Goal: Answer question/provide support: Share knowledge or assist other users

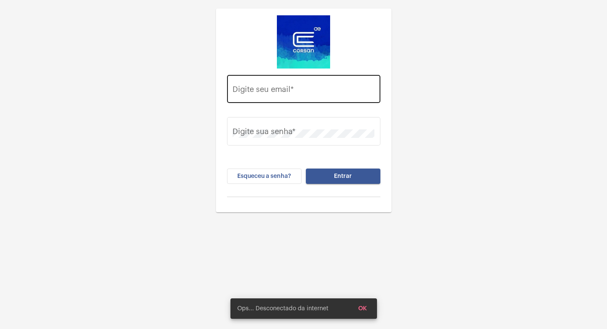
click at [347, 98] on div "Digite seu email *" at bounding box center [304, 88] width 142 height 30
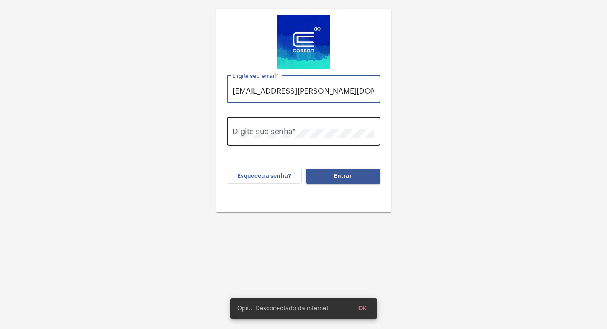
type input "[EMAIL_ADDRESS][PERSON_NAME][DOMAIN_NAME]"
click at [274, 139] on div "Digite sua senha *" at bounding box center [304, 130] width 142 height 30
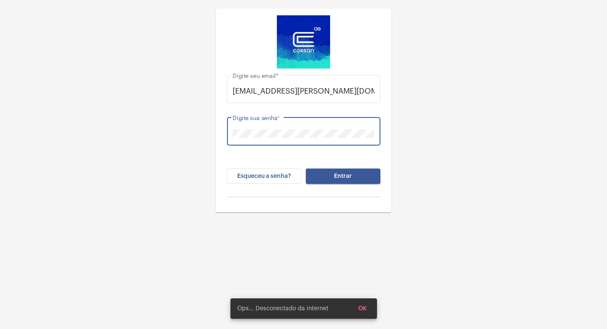
click at [342, 182] on button "Entrar" at bounding box center [343, 176] width 75 height 15
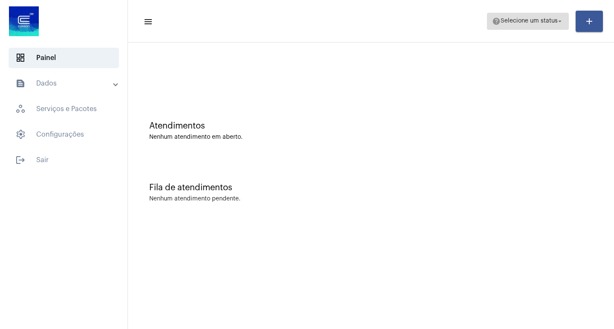
click at [545, 22] on span "Selecione um status" at bounding box center [528, 21] width 57 height 6
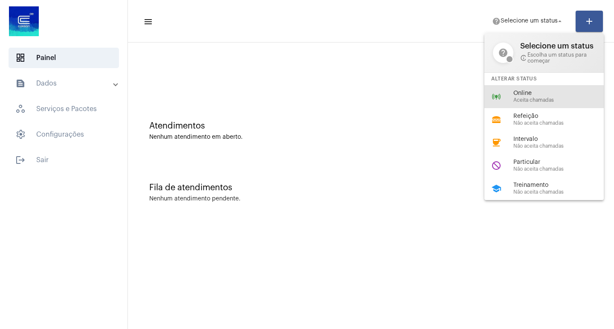
drag, startPoint x: 524, startPoint y: 92, endPoint x: 425, endPoint y: 73, distance: 100.7
click at [523, 92] on span "Online" at bounding box center [561, 93] width 97 height 6
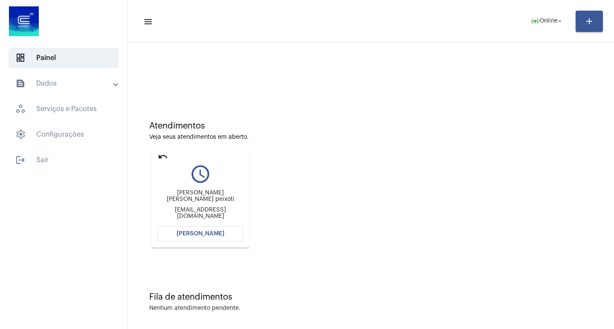
click at [211, 234] on span "[PERSON_NAME]" at bounding box center [200, 234] width 48 height 6
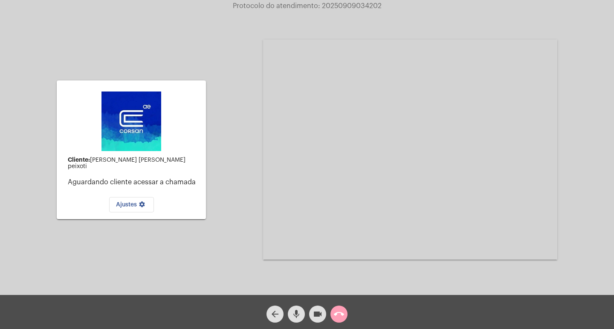
click at [333, 312] on button "call_end" at bounding box center [338, 314] width 17 height 17
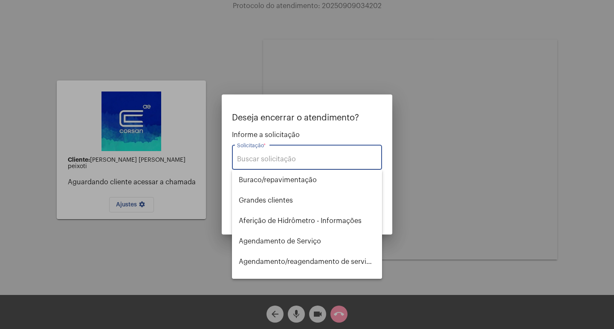
click at [311, 166] on div "Solicitação *" at bounding box center [307, 156] width 140 height 27
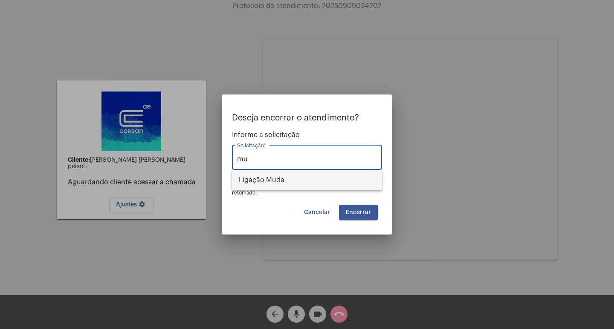
click at [309, 175] on span "Ligação Muda" at bounding box center [307, 180] width 136 height 20
type input "Ligação Muda"
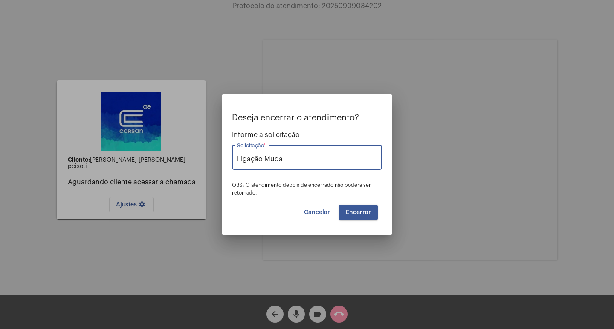
click at [365, 206] on button "Encerrar" at bounding box center [358, 212] width 39 height 15
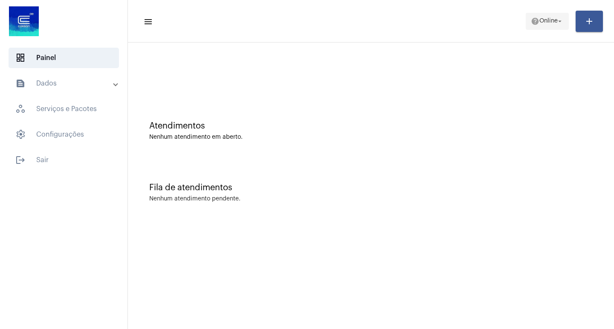
click at [534, 16] on span "help Online arrow_drop_down" at bounding box center [547, 20] width 33 height 15
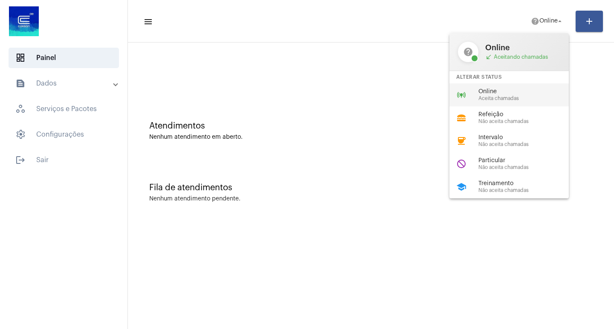
click at [499, 99] on span "Aceita chamadas" at bounding box center [526, 99] width 97 height 6
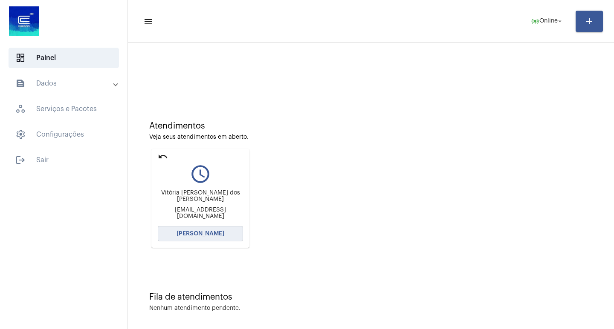
click at [229, 237] on button "[PERSON_NAME]" at bounding box center [200, 233] width 85 height 15
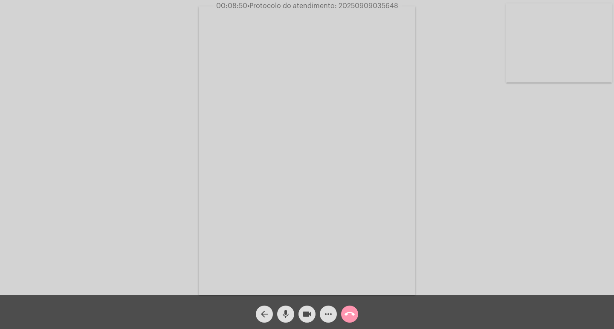
click at [356, 4] on span "• Protocolo do atendimento: 20250909035648" at bounding box center [322, 6] width 151 height 7
click at [356, 4] on span "• Protocolo do atendimento: 20250909035648" at bounding box center [321, 6] width 151 height 7
copy span "20250909035648"
click at [325, 312] on mat-icon "more_horiz" at bounding box center [328, 314] width 10 height 10
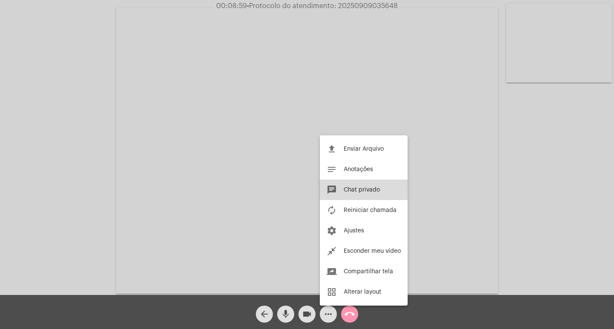
click at [355, 187] on span "Chat privado" at bounding box center [361, 190] width 36 height 6
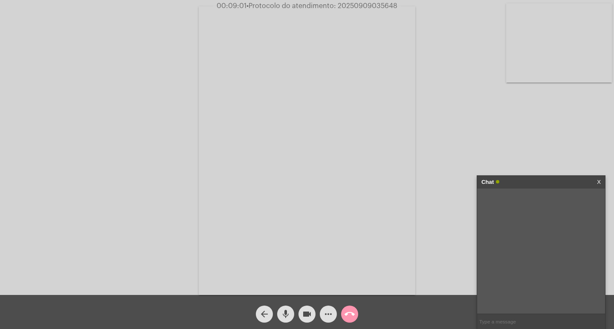
click at [540, 320] on input "text" at bounding box center [541, 322] width 128 height 15
paste input "20250909035648"
type input "20250909035648"
click at [442, 182] on div "Acessando Câmera e Microfone..." at bounding box center [307, 149] width 612 height 295
click at [550, 315] on input "20250909035648" at bounding box center [541, 322] width 128 height 15
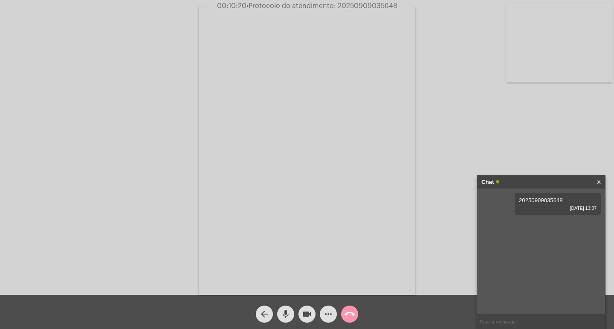
click at [600, 178] on div "Chat X" at bounding box center [541, 182] width 128 height 13
click at [600, 182] on link "X" at bounding box center [599, 182] width 4 height 13
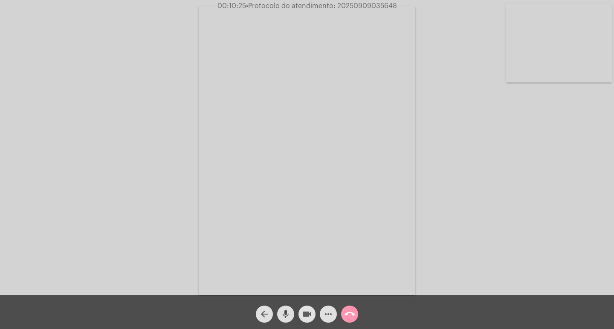
click at [304, 311] on mat-icon "videocam" at bounding box center [307, 314] width 10 height 10
click at [285, 308] on span "mic" at bounding box center [285, 314] width 10 height 17
click at [351, 317] on mat-icon "call_end" at bounding box center [349, 314] width 10 height 10
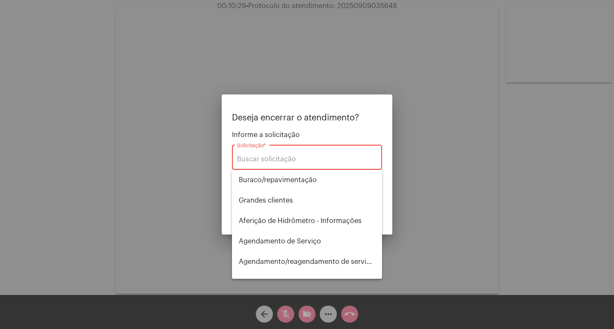
click at [321, 166] on div "Solicitação *" at bounding box center [307, 156] width 140 height 27
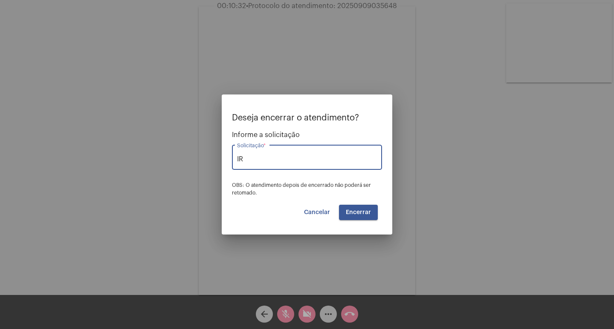
type input "I"
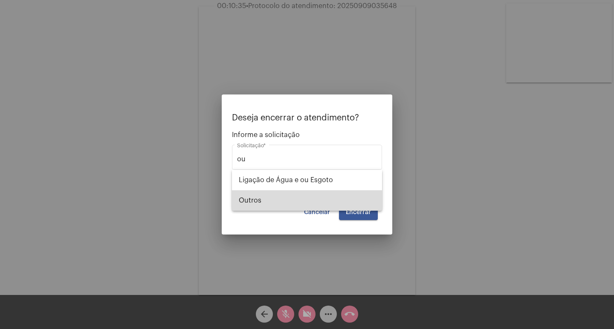
click at [320, 193] on span "Outros" at bounding box center [307, 200] width 136 height 20
type input "Outros"
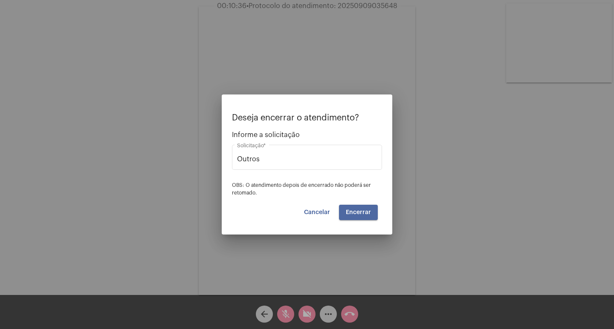
click at [366, 216] on button "Encerrar" at bounding box center [358, 212] width 39 height 15
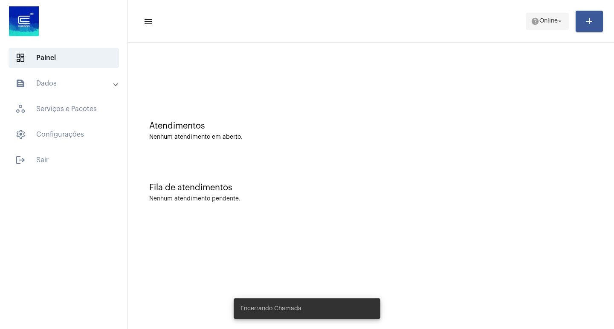
click at [535, 23] on mat-icon "help" at bounding box center [535, 21] width 9 height 9
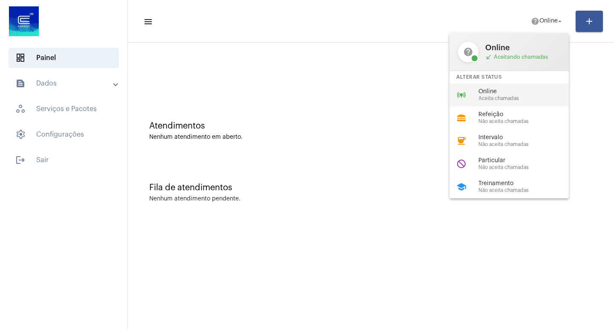
click at [513, 89] on span "Online" at bounding box center [526, 92] width 97 height 6
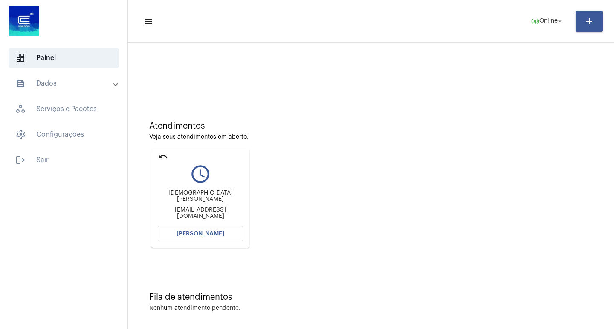
click at [225, 242] on mat-card "undo query_builder [DEMOGRAPHIC_DATA][PERSON_NAME] [PERSON_NAME][EMAIL_ADDRESS]…" at bounding box center [200, 198] width 98 height 99
click at [216, 225] on mat-card "undo query_builder [DEMOGRAPHIC_DATA][PERSON_NAME] [PERSON_NAME][EMAIL_ADDRESS]…" at bounding box center [200, 198] width 98 height 99
click at [215, 235] on span "[PERSON_NAME]" at bounding box center [200, 234] width 48 height 6
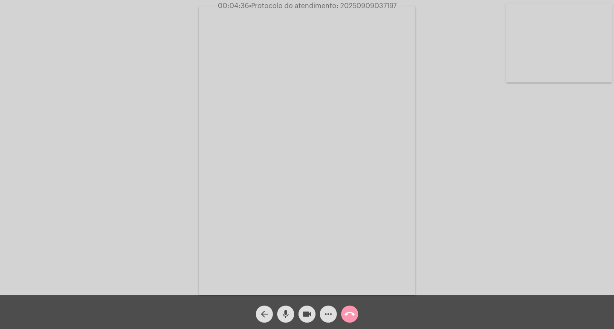
click at [368, 6] on span "• Protocolo do atendimento: 20250909037197" at bounding box center [322, 6] width 147 height 7
click at [368, 6] on span "• Protocolo do atendimento: 20250909037197" at bounding box center [321, 6] width 147 height 7
copy span "20250909037197"
click at [329, 319] on mat-icon "more_horiz" at bounding box center [328, 314] width 10 height 10
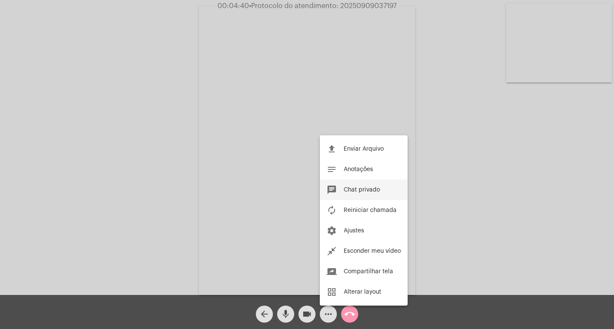
click at [361, 183] on button "chat Chat privado" at bounding box center [364, 190] width 88 height 20
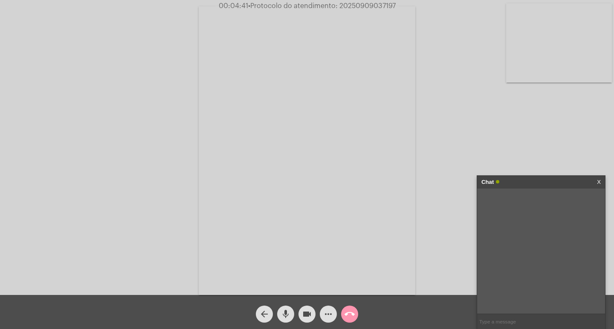
click at [514, 314] on div at bounding box center [541, 321] width 128 height 15
click at [511, 324] on input "text" at bounding box center [541, 322] width 128 height 15
paste input "20250909037197"
type input "20250909037197"
click at [310, 311] on mat-icon "videocam" at bounding box center [307, 314] width 10 height 10
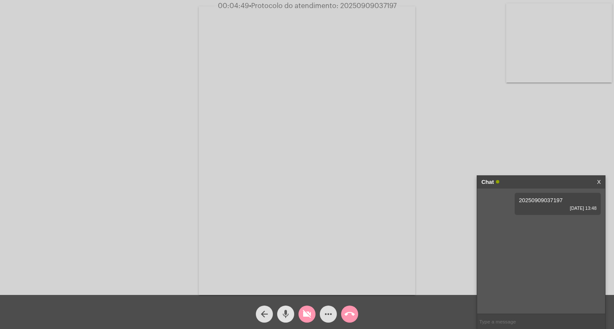
click at [285, 312] on mat-icon "mic" at bounding box center [285, 314] width 10 height 10
click at [346, 315] on mat-icon "call_end" at bounding box center [349, 314] width 10 height 10
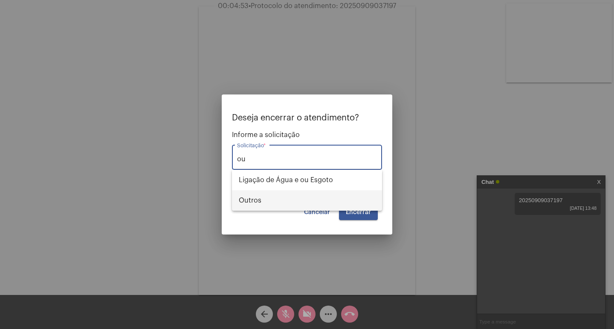
click at [238, 196] on mat-option "Outros" at bounding box center [307, 200] width 150 height 20
type input "Outros"
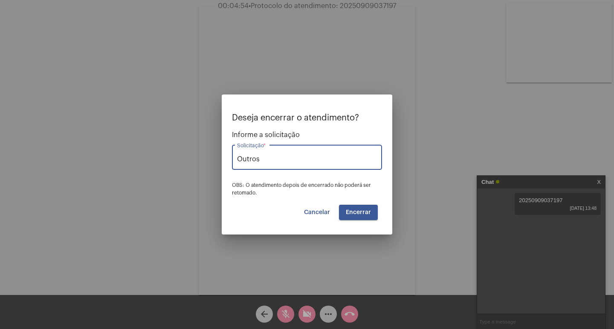
click at [352, 217] on button "Encerrar" at bounding box center [358, 212] width 39 height 15
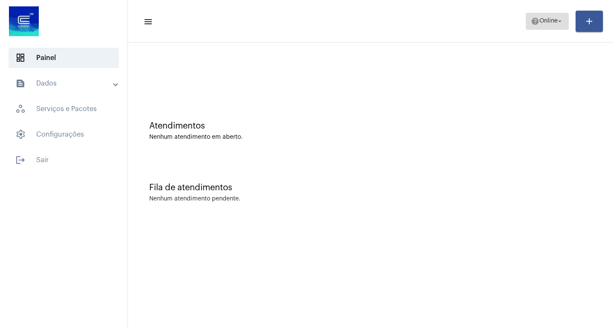
click at [541, 28] on span "help Online arrow_drop_down" at bounding box center [547, 20] width 33 height 15
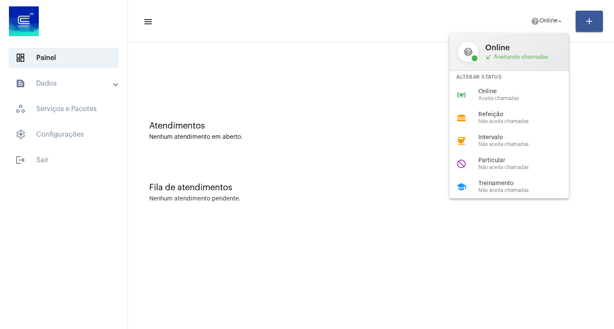
click at [522, 97] on div "Online Aceita chamadas" at bounding box center [526, 95] width 97 height 13
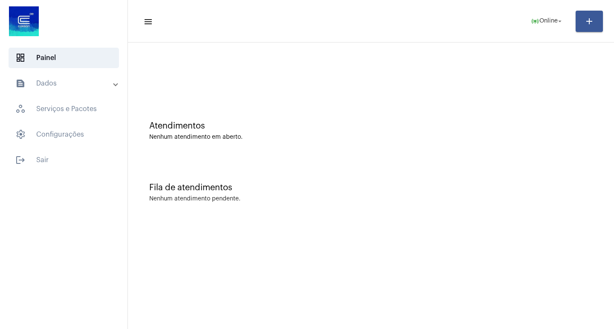
click at [63, 69] on mat-list "dashboard Painel text_snippet_outlined Dados history_outlined Histórico schedul…" at bounding box center [63, 107] width 127 height 126
click at [63, 89] on mat-expansion-panel-header "text_snippet_outlined Dados" at bounding box center [66, 83] width 122 height 20
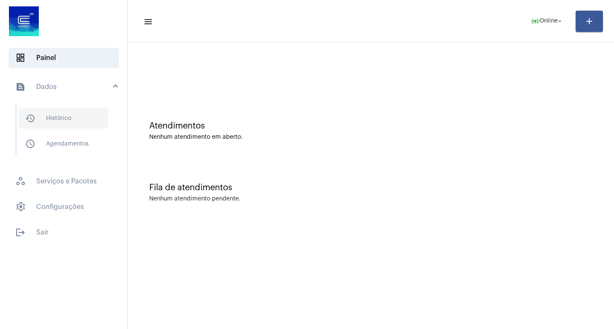
click at [63, 108] on span "history_outlined Histórico" at bounding box center [63, 118] width 90 height 20
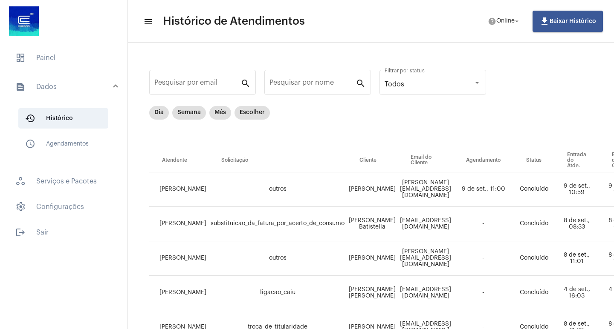
click at [161, 105] on mat-form-field "Pesquisar por email search" at bounding box center [202, 87] width 107 height 38
click at [161, 115] on mat-chip "Dia" at bounding box center [159, 113] width 20 height 14
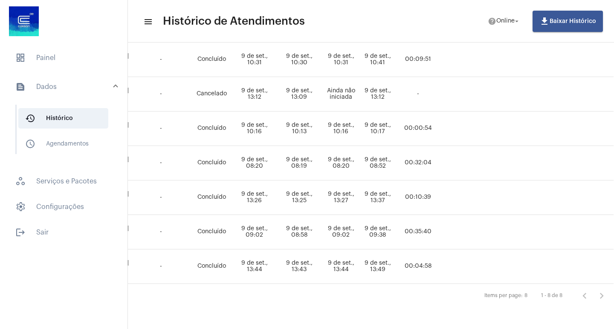
scroll to position [171, 0]
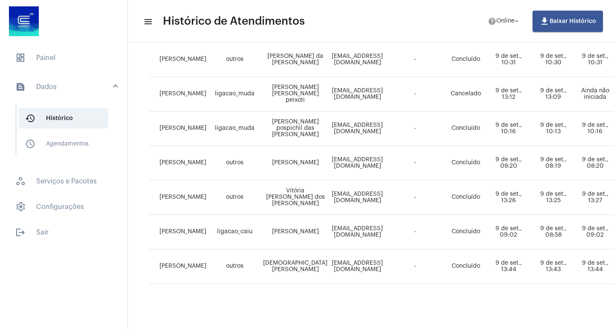
click at [141, 215] on div "Pesquisar por email search Pesquisar por nome search Todos Filtrar por status D…" at bounding box center [508, 104] width 744 height 434
click at [92, 62] on span "dashboard Painel" at bounding box center [64, 58] width 110 height 20
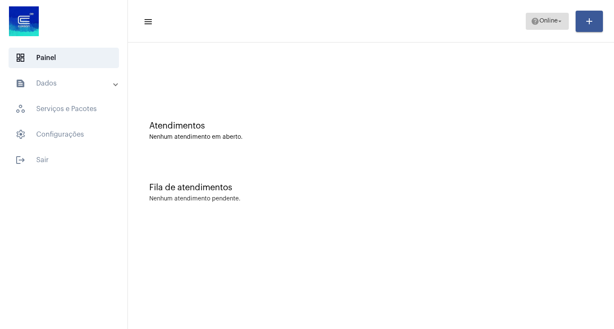
click at [543, 17] on span "help Online arrow_drop_down" at bounding box center [547, 20] width 33 height 15
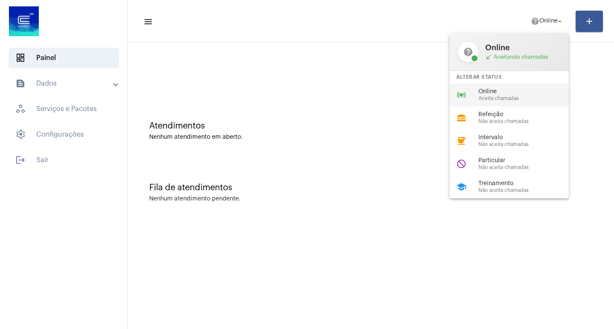
click at [507, 92] on span "Online" at bounding box center [526, 92] width 97 height 6
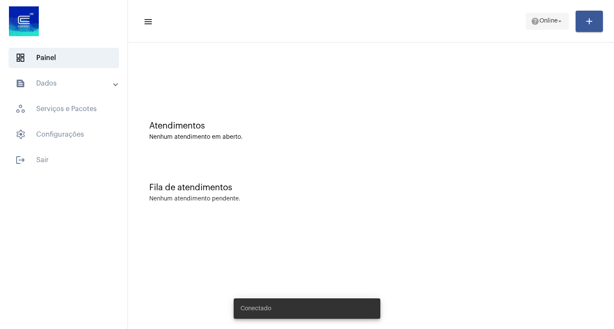
click at [531, 29] on button "help Online arrow_drop_down" at bounding box center [546, 21] width 43 height 17
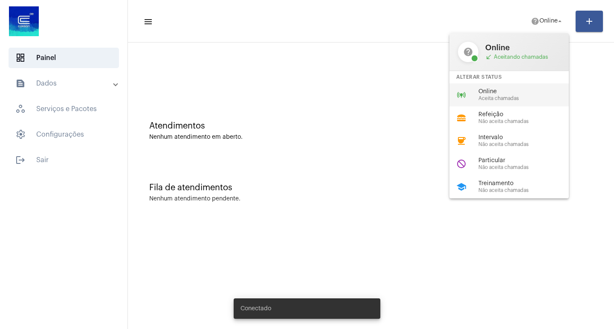
click at [496, 90] on span "Online" at bounding box center [526, 92] width 97 height 6
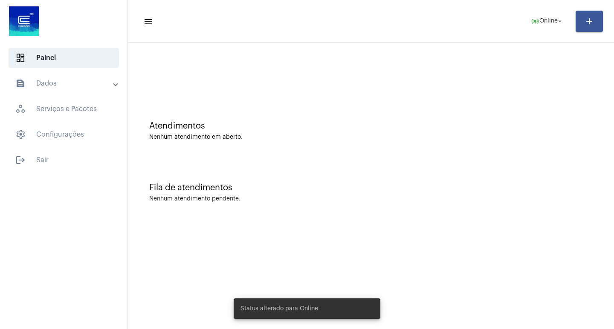
click at [60, 87] on mat-panel-title "text_snippet_outlined Dados" at bounding box center [64, 83] width 98 height 10
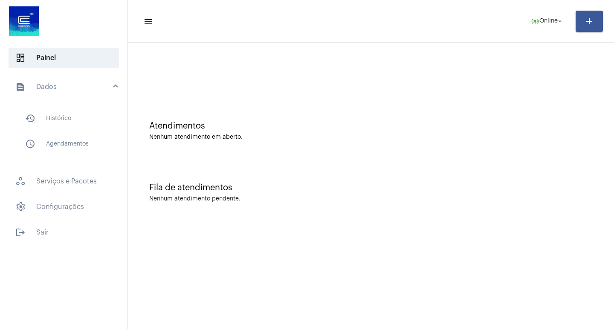
click at [71, 83] on mat-panel-title "text_snippet_outlined Dados" at bounding box center [64, 87] width 98 height 10
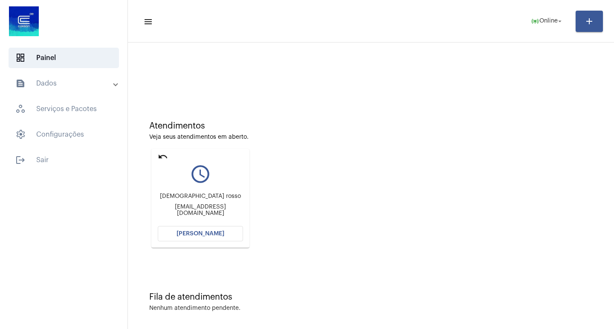
click at [209, 231] on button "[PERSON_NAME]" at bounding box center [200, 233] width 85 height 15
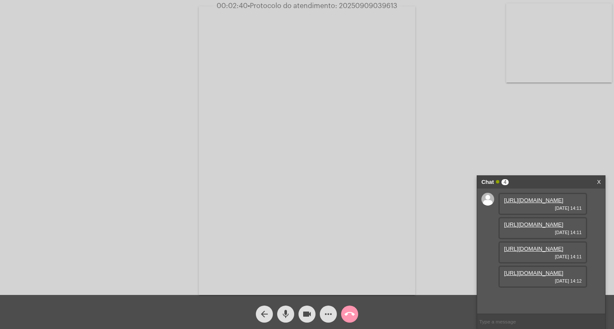
click at [533, 204] on link "https://neft-transfer-bucket.s3.amazonaws.com/temp-0c5343cc-cd70-37c6-048b-4ba5…" at bounding box center [533, 200] width 59 height 6
click at [521, 204] on link "https://neft-transfer-bucket.s3.amazonaws.com/temp-0c5343cc-cd70-37c6-048b-4ba5…" at bounding box center [533, 200] width 59 height 6
click at [538, 228] on link "https://neft-transfer-bucket.s3.amazonaws.com/temp-9001ad75-83b7-94d8-f8e6-ecdd…" at bounding box center [533, 225] width 59 height 6
click at [541, 230] on link "https://neft-transfer-bucket.s3.amazonaws.com/temp-2e57a85e-3cb7-ccbc-b67b-869d…" at bounding box center [533, 226] width 59 height 6
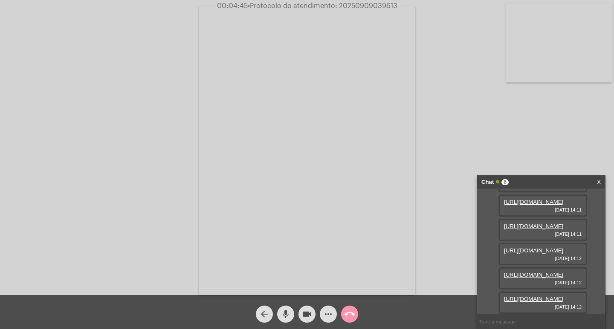
scroll to position [85, 0]
click at [537, 254] on link "https://neft-transfer-bucket.s3.amazonaws.com/temp-11aeed60-600d-fa86-8c77-c08c…" at bounding box center [533, 251] width 59 height 6
click at [542, 272] on link "https://neft-transfer-bucket.s3.amazonaws.com/temp-2b40f207-e59c-6565-225d-4b77…" at bounding box center [533, 275] width 59 height 6
click at [541, 272] on link "https://neft-transfer-bucket.s3.amazonaws.com/temp-2b40f207-e59c-6565-225d-4b77…" at bounding box center [533, 275] width 59 height 6
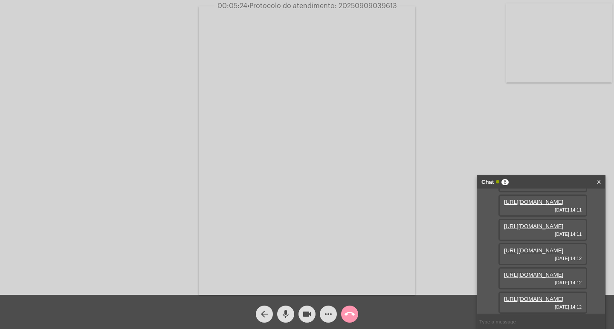
click at [529, 296] on link "https://neft-transfer-bucket.s3.amazonaws.com/temp-a0d2823f-4980-571e-6063-db5a…" at bounding box center [533, 299] width 59 height 6
click at [538, 248] on link "https://neft-transfer-bucket.s3.amazonaws.com/temp-11aeed60-600d-fa86-8c77-c08c…" at bounding box center [533, 251] width 59 height 6
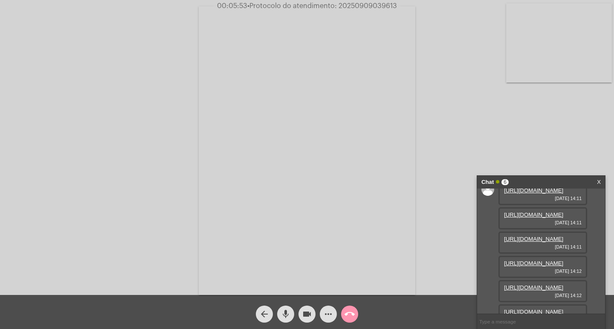
click at [527, 218] on link "https://neft-transfer-bucket.s3.amazonaws.com/temp-9001ad75-83b7-94d8-f8e6-ecdd…" at bounding box center [533, 215] width 59 height 6
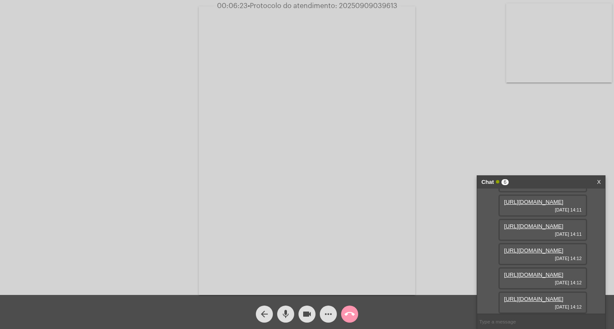
scroll to position [138, 0]
click at [517, 223] on link "https://neft-transfer-bucket.s3.amazonaws.com/temp-11aeed60-600d-fa86-8c77-c08c…" at bounding box center [533, 226] width 59 height 6
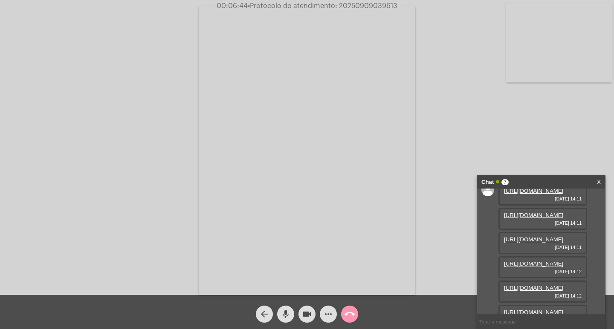
scroll to position [0, 0]
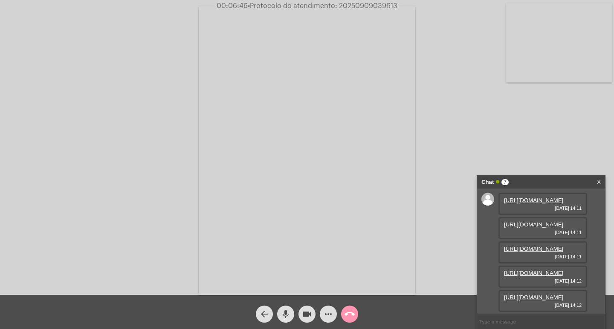
click at [540, 252] on link "https://neft-transfer-bucket.s3.amazonaws.com/temp-2e57a85e-3cb7-ccbc-b67b-869d…" at bounding box center [533, 249] width 59 height 6
click at [535, 272] on link "https://neft-transfer-bucket.s3.amazonaws.com/temp-7864b8fc-43f9-850f-ff1e-2735…" at bounding box center [533, 275] width 59 height 6
click at [537, 296] on link "https://neft-transfer-bucket.s3.amazonaws.com/temp-26a46cf6-0e7c-ba02-f65b-e792…" at bounding box center [533, 299] width 59 height 6
click at [310, 311] on mat-icon "videocam" at bounding box center [307, 314] width 10 height 10
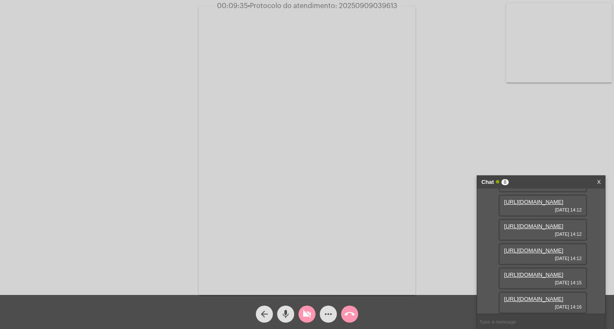
click at [277, 322] on div "mic" at bounding box center [285, 312] width 21 height 21
click at [302, 317] on mat-icon "videocam_off" at bounding box center [307, 314] width 10 height 10
click at [514, 296] on link "https://neft-transfer-bucket.s3.amazonaws.com/temp-26a46cf6-0e7c-ba02-f65b-e792…" at bounding box center [533, 299] width 59 height 6
click at [540, 272] on link "https://neft-transfer-bucket.s3.amazonaws.com/temp-7864b8fc-43f9-850f-ff1e-2735…" at bounding box center [533, 275] width 59 height 6
click at [288, 315] on mat-icon "mic_off" at bounding box center [285, 314] width 10 height 10
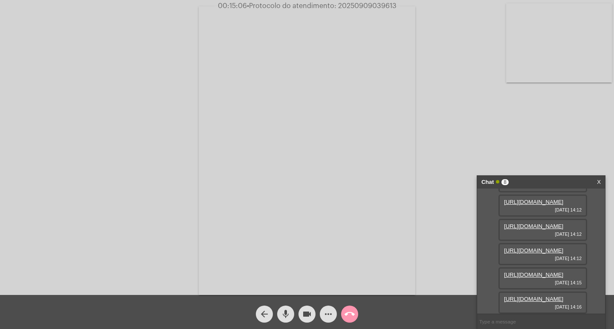
click at [325, 317] on mat-icon "more_horiz" at bounding box center [328, 314] width 10 height 10
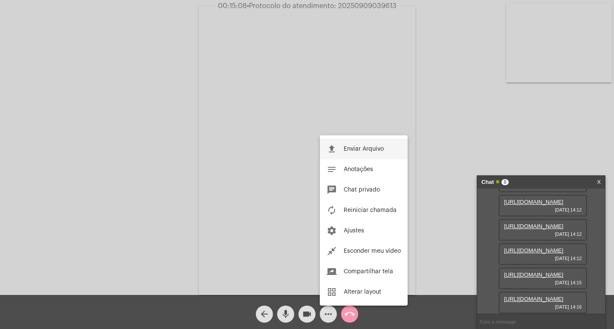
click at [358, 147] on span "Enviar Arquivo" at bounding box center [363, 149] width 40 height 6
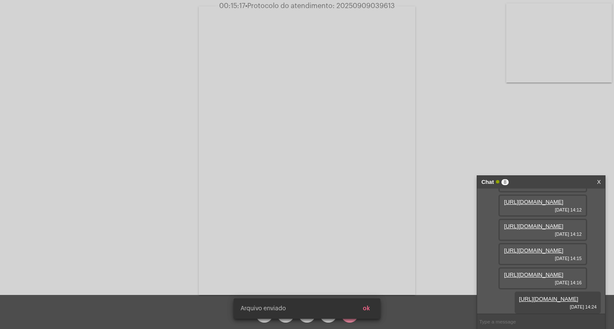
scroll to position [268, 0]
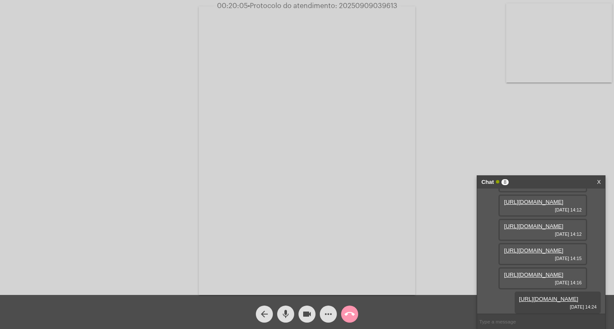
click at [385, 6] on span "• Protocolo do atendimento: 20250909039613" at bounding box center [323, 6] width 150 height 7
copy span "20250909039613"
click at [524, 325] on input "text" at bounding box center [541, 322] width 128 height 15
paste input "482468"
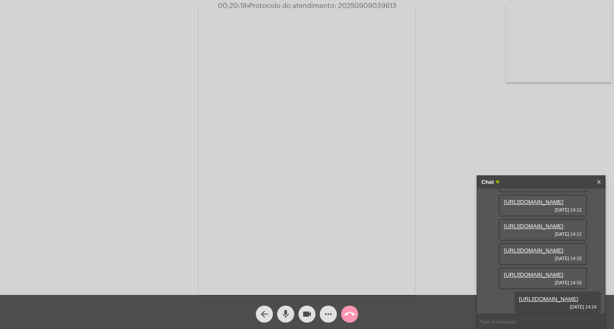
type input "482468"
click at [383, 1] on div "Acessando Câmera e Microfone..." at bounding box center [307, 147] width 614 height 295
click at [380, 9] on span "• Protocolo do atendimento: 20250909039613" at bounding box center [322, 6] width 150 height 7
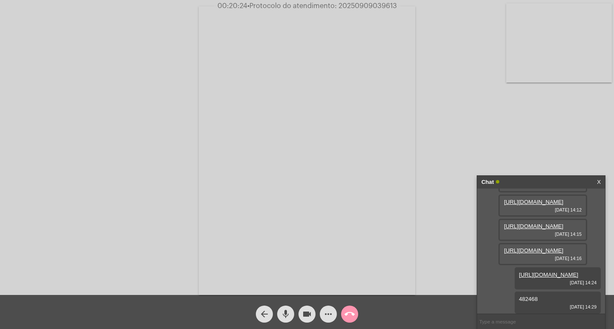
click at [380, 9] on span "• Protocolo do atendimento: 20250909039613" at bounding box center [322, 6] width 150 height 7
copy span "20250909039613"
click at [326, 310] on mat-icon "more_horiz" at bounding box center [328, 314] width 10 height 10
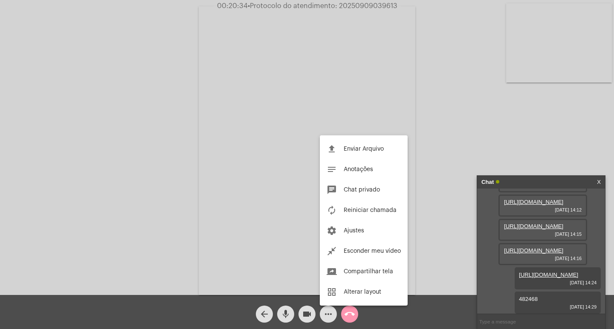
click at [384, 45] on div at bounding box center [307, 164] width 614 height 329
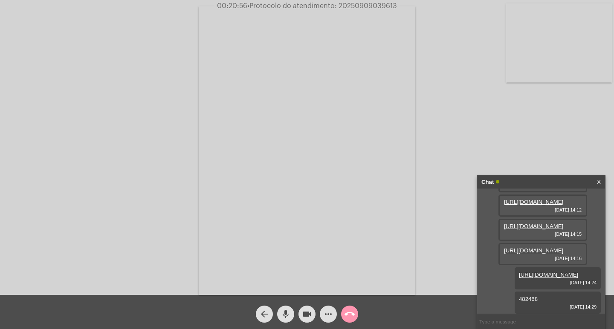
click at [548, 322] on input "text" at bounding box center [541, 322] width 128 height 15
drag, startPoint x: 536, startPoint y: 312, endPoint x: 483, endPoint y: 83, distance: 234.9
click at [483, 83] on div "Acessando Câmera e Microfone..." at bounding box center [307, 149] width 612 height 295
click at [487, 322] on input "text" at bounding box center [541, 322] width 128 height 15
paste input "20250909039613"
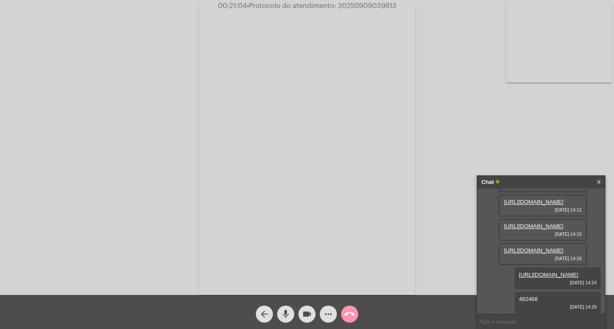
type input "20250909039613"
click at [518, 322] on input "20250909039613" at bounding box center [541, 322] width 128 height 15
click at [326, 313] on mat-icon "more_horiz" at bounding box center [328, 314] width 10 height 10
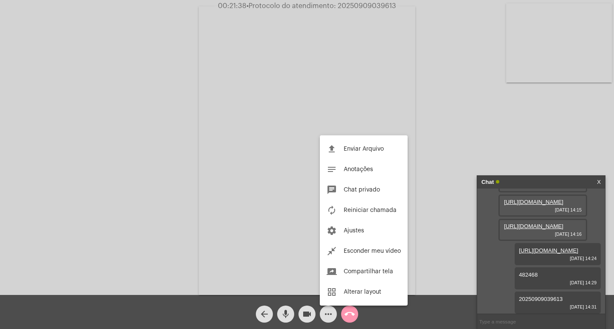
click at [289, 281] on div at bounding box center [307, 164] width 614 height 329
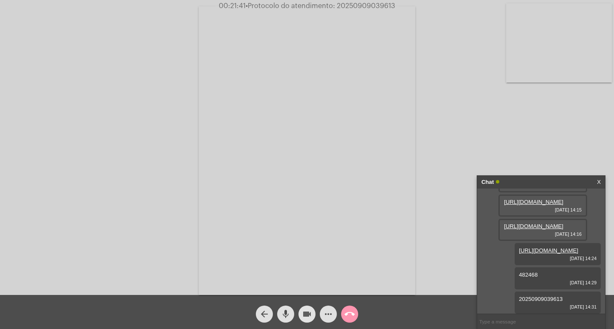
click at [302, 320] on span "videocam" at bounding box center [307, 314] width 10 height 17
click at [287, 316] on mat-icon "mic" at bounding box center [285, 314] width 10 height 10
click at [341, 310] on div "call_end" at bounding box center [349, 312] width 21 height 21
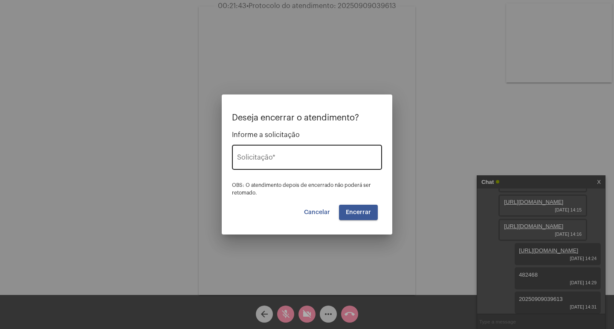
click at [308, 168] on div "Solicitação *" at bounding box center [307, 156] width 140 height 27
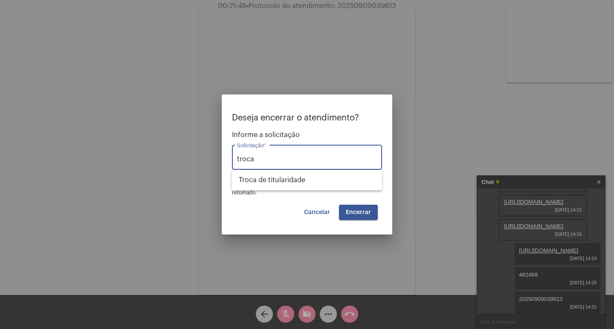
click at [317, 169] on div "troca Solicitação *" at bounding box center [307, 156] width 140 height 27
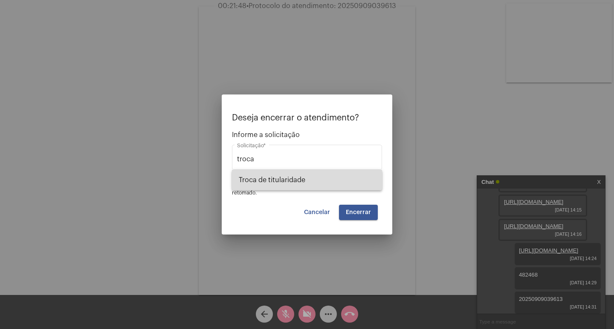
click at [341, 177] on span "Troca de titularidade" at bounding box center [307, 180] width 136 height 20
type input "Troca de titularidade"
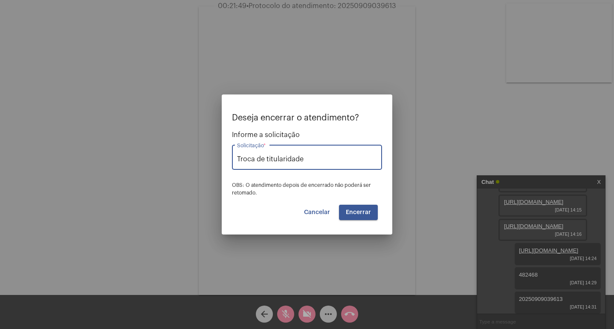
click at [372, 206] on button "Encerrar" at bounding box center [358, 212] width 39 height 15
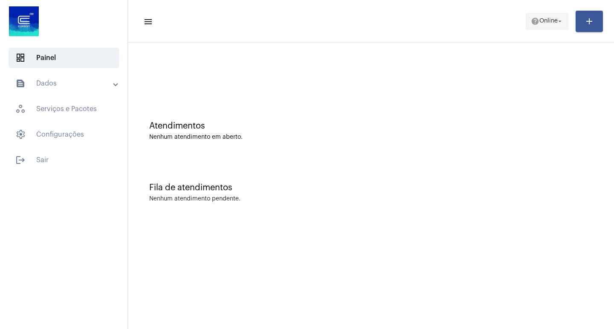
click at [544, 19] on span "Online" at bounding box center [548, 21] width 18 height 6
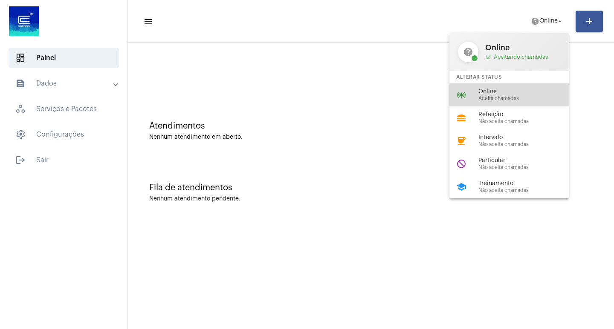
click at [531, 95] on span "Online" at bounding box center [526, 92] width 97 height 6
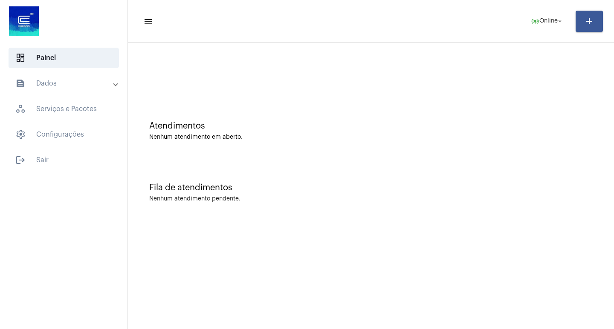
click at [41, 89] on mat-expansion-panel-header "text_snippet_outlined Dados" at bounding box center [66, 83] width 122 height 20
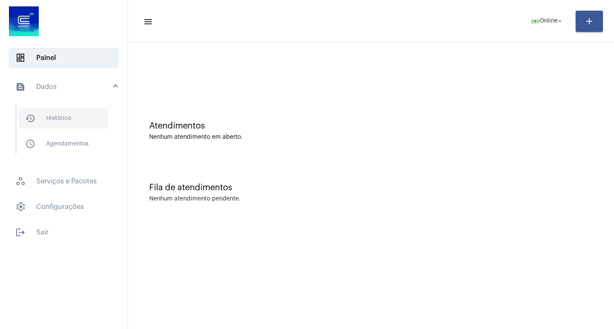
click at [54, 114] on span "history_outlined Histórico" at bounding box center [63, 118] width 90 height 20
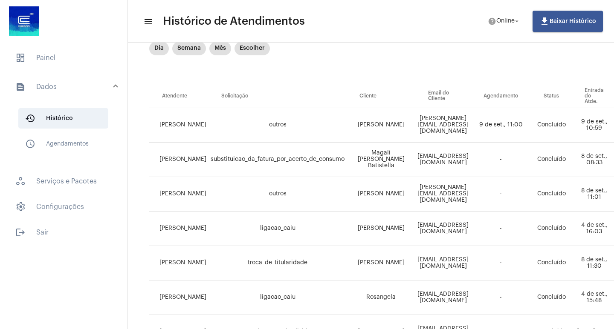
scroll to position [43, 0]
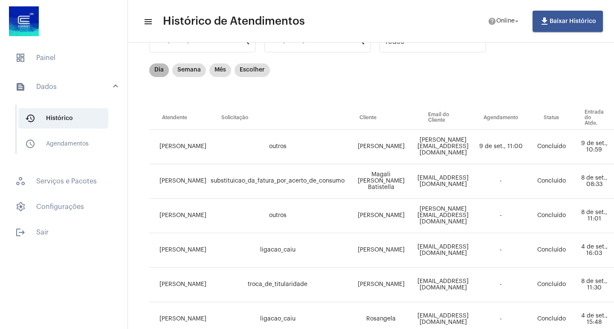
click at [156, 67] on mat-chip "Dia" at bounding box center [159, 70] width 20 height 14
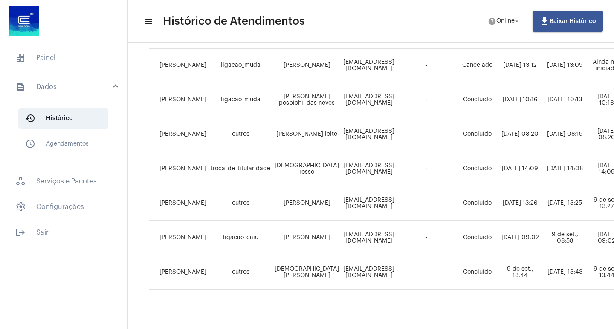
scroll to position [205, 0]
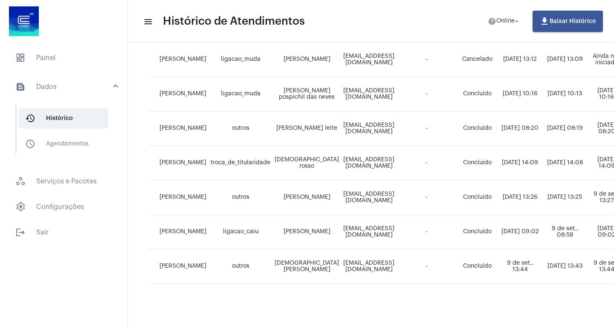
drag, startPoint x: 394, startPoint y: 321, endPoint x: 434, endPoint y: 333, distance: 41.8
click at [434, 329] on html "dashboard Painel text_snippet_outlined Dados history_outlined Histórico schedul…" at bounding box center [307, 164] width 614 height 329
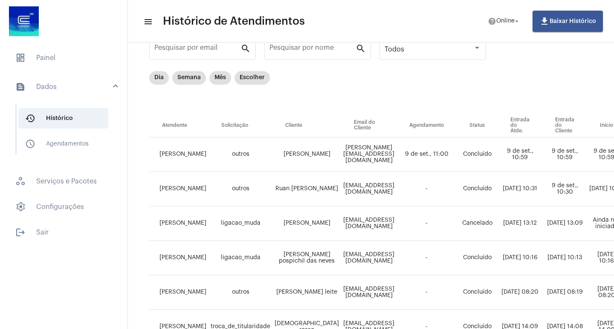
scroll to position [0, 0]
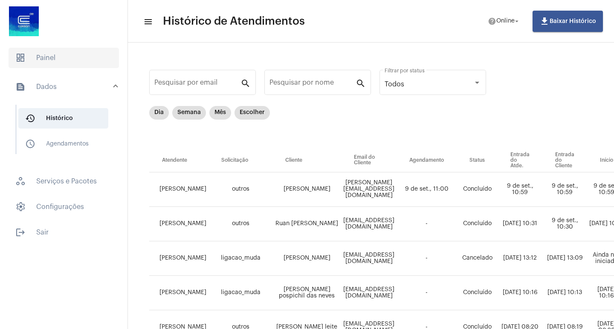
click at [51, 56] on span "dashboard Painel" at bounding box center [64, 58] width 110 height 20
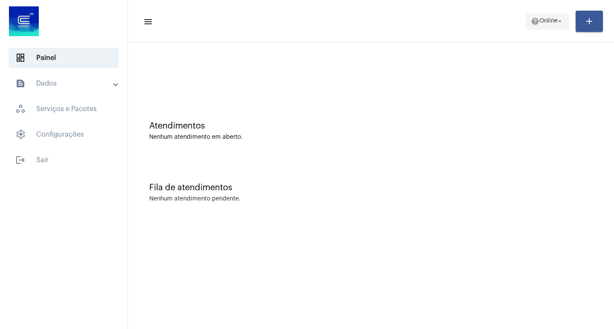
click at [531, 13] on mat-toolbar-row "menu help Online arrow_drop_down add" at bounding box center [371, 21] width 486 height 27
click at [527, 18] on button "help Online arrow_drop_down" at bounding box center [546, 21] width 43 height 17
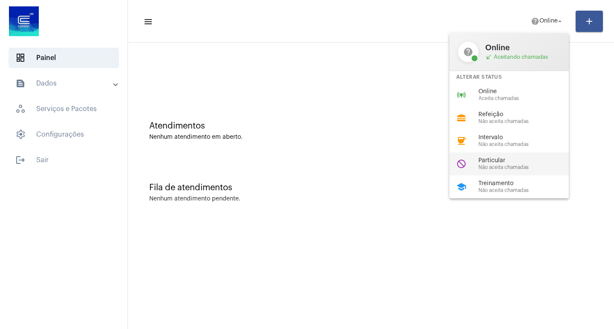
click at [493, 161] on span "Particular" at bounding box center [526, 161] width 97 height 6
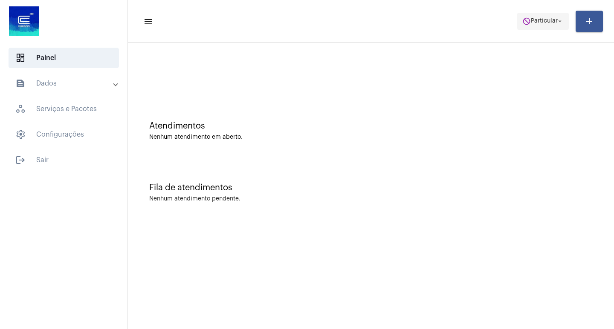
click at [534, 13] on button "do_not_disturb Particular arrow_drop_down" at bounding box center [543, 21] width 52 height 17
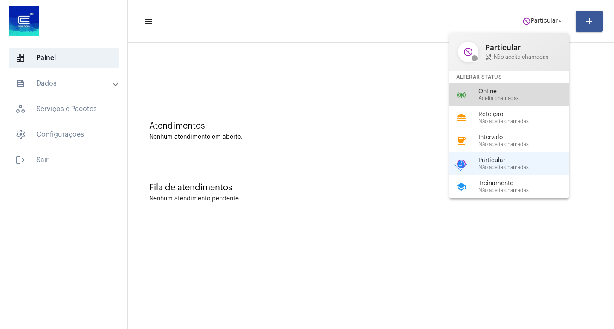
click at [507, 99] on span "Aceita chamadas" at bounding box center [526, 99] width 97 height 6
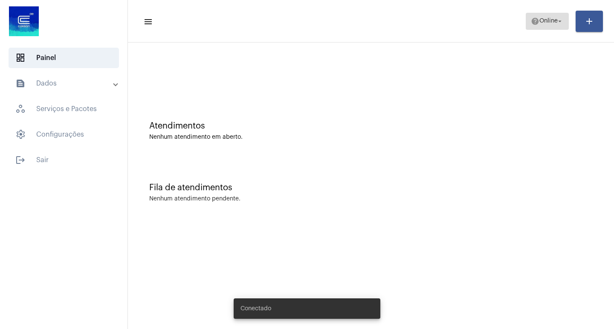
click at [558, 13] on button "help Online arrow_drop_down" at bounding box center [546, 21] width 43 height 17
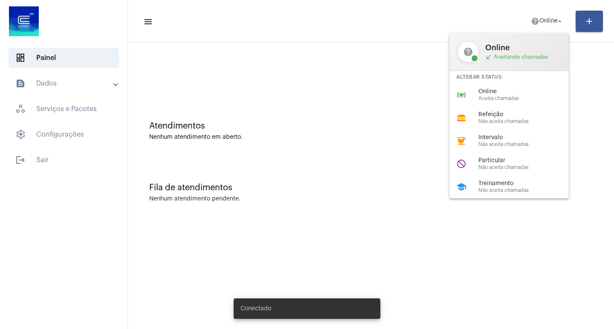
drag, startPoint x: 521, startPoint y: 83, endPoint x: 525, endPoint y: 88, distance: 6.5
click at [525, 87] on div "help Online call_received Aceitando chamadas Alterar Status online_prediction O…" at bounding box center [508, 115] width 119 height 165
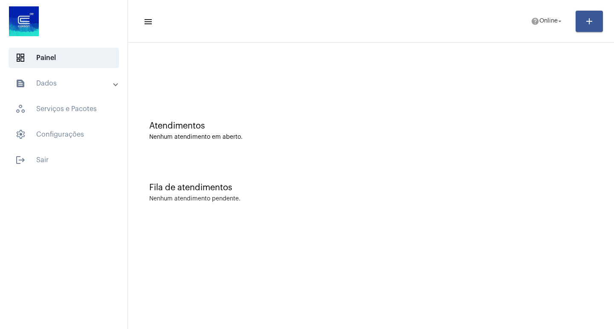
click at [525, 88] on div at bounding box center [370, 71] width 477 height 49
click at [544, 3] on mat-toolbar "menu help Online arrow_drop_down add" at bounding box center [371, 21] width 486 height 43
click at [547, 17] on span "help Online arrow_drop_down" at bounding box center [547, 20] width 33 height 15
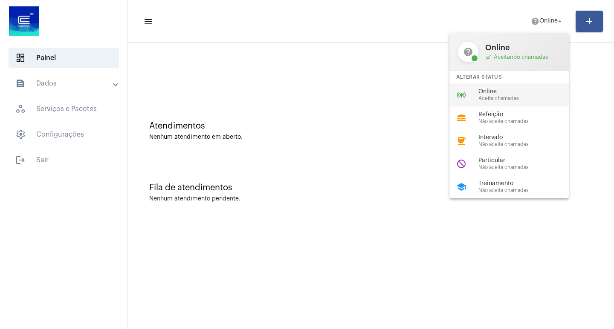
click at [522, 86] on div "online_prediction Online Aceita chamadas" at bounding box center [515, 95] width 133 height 23
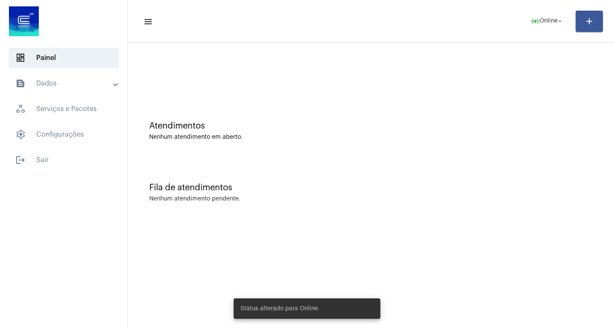
click at [585, 20] on mat-icon "add" at bounding box center [589, 21] width 10 height 10
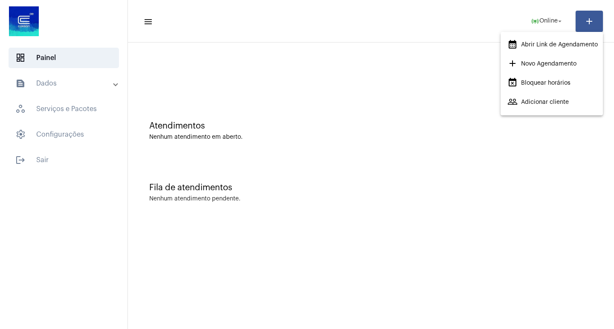
click at [388, 112] on div at bounding box center [307, 164] width 614 height 329
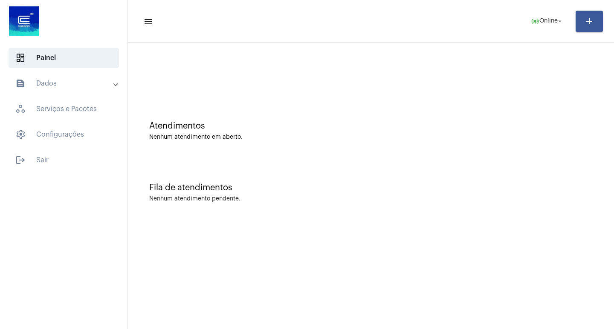
click at [32, 74] on mat-expansion-panel-header "text_snippet_outlined Dados" at bounding box center [66, 83] width 122 height 20
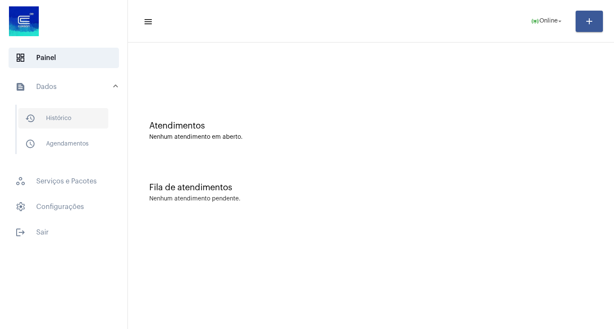
drag, startPoint x: 38, startPoint y: 110, endPoint x: 29, endPoint y: 109, distance: 9.1
click at [28, 109] on span "history_outlined Histórico" at bounding box center [63, 118] width 90 height 20
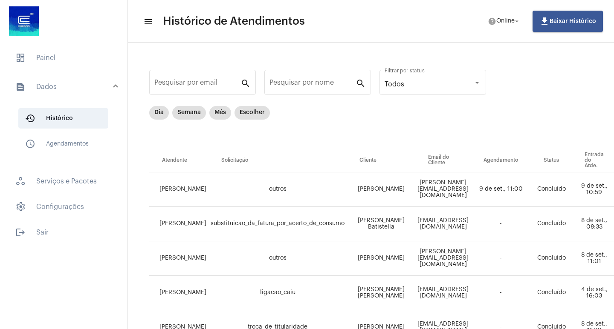
click at [36, 87] on mat-panel-title "text_snippet_outlined Dados" at bounding box center [64, 87] width 98 height 10
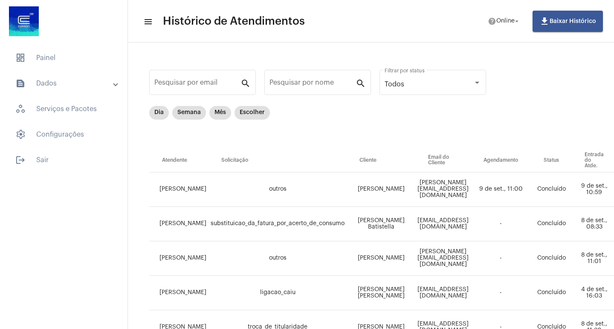
click at [36, 87] on mat-panel-title "text_snippet_outlined Dados" at bounding box center [64, 83] width 98 height 10
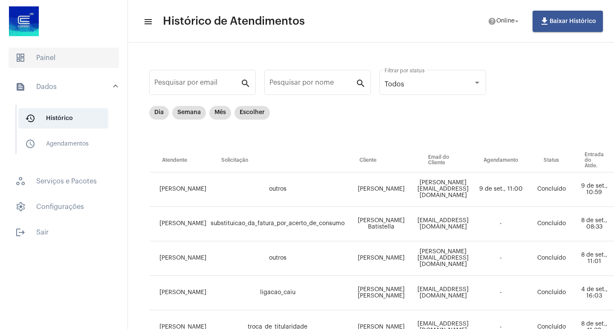
click at [43, 60] on span "dashboard Painel" at bounding box center [64, 58] width 110 height 20
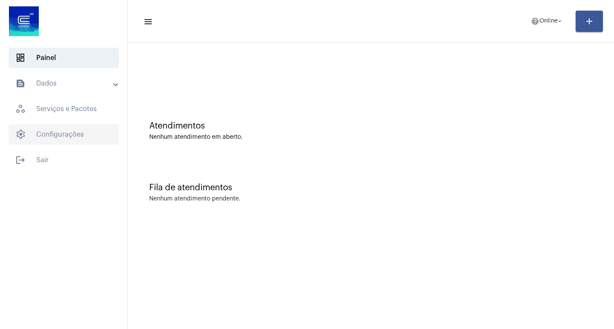
click at [59, 130] on span "settings Configurações" at bounding box center [64, 134] width 110 height 20
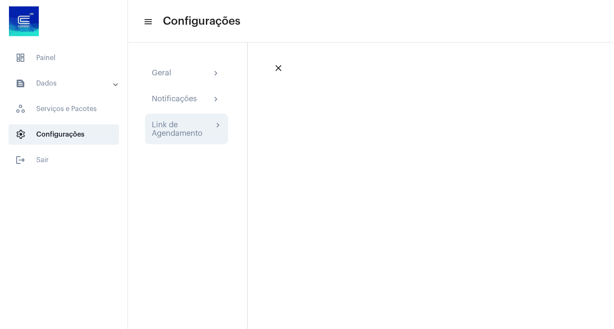
click at [155, 129] on div "Link de Agendamento" at bounding box center [182, 129] width 61 height 17
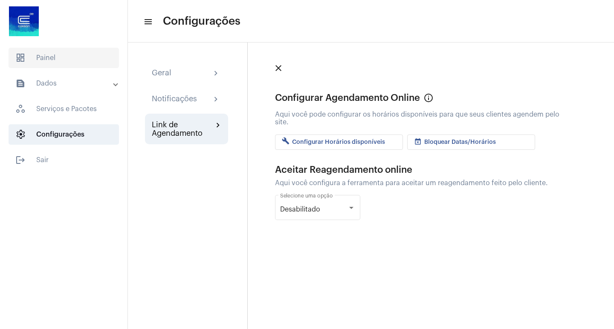
click at [46, 67] on span "dashboard Painel" at bounding box center [64, 58] width 110 height 20
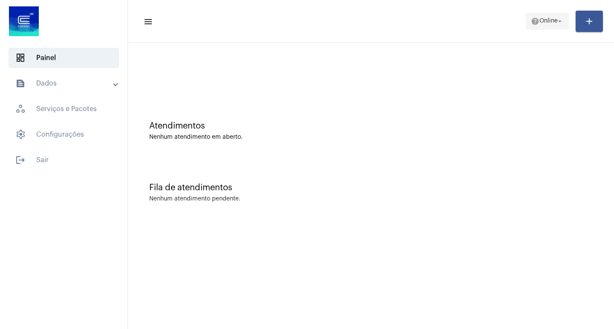
click at [532, 21] on mat-toolbar-row "menu help Online arrow_drop_down add" at bounding box center [371, 21] width 486 height 27
click at [532, 21] on mat-icon "help" at bounding box center [535, 21] width 9 height 9
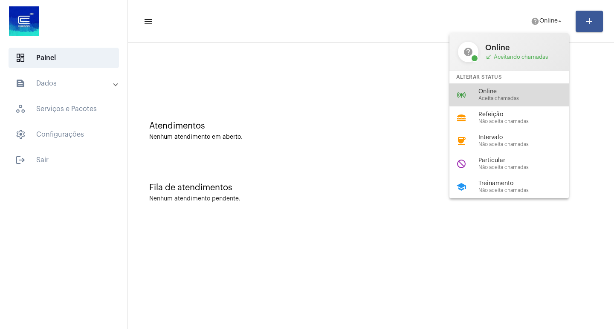
click at [517, 92] on span "Online" at bounding box center [526, 92] width 97 height 6
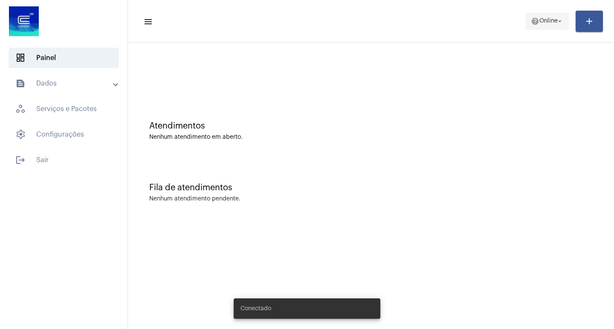
click at [543, 29] on span "help Online arrow_drop_down" at bounding box center [547, 20] width 33 height 15
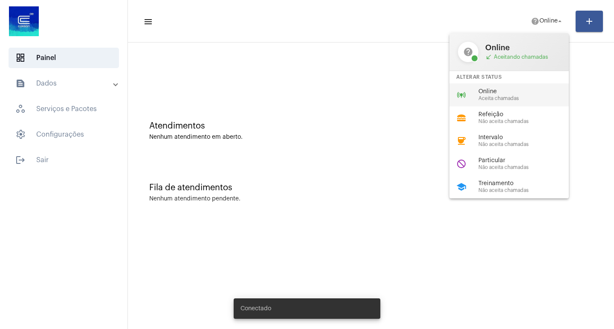
click at [521, 91] on span "Online" at bounding box center [526, 92] width 97 height 6
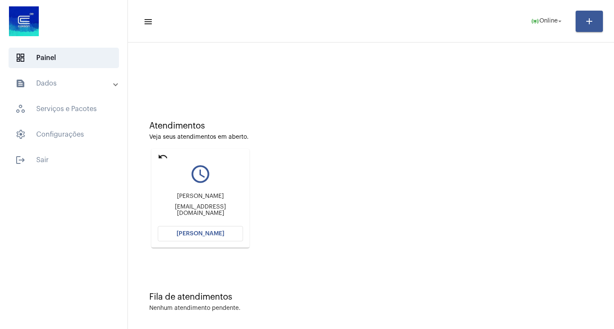
click at [188, 233] on span "[PERSON_NAME]" at bounding box center [200, 234] width 48 height 6
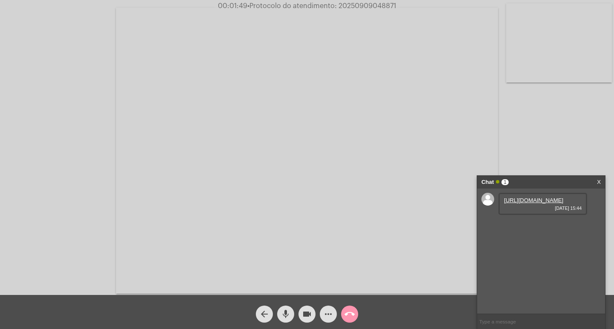
click at [531, 204] on link "https://neft-transfer-bucket.s3.amazonaws.com/temp-a24bbf50-3975-446a-f1b3-427f…" at bounding box center [533, 200] width 59 height 6
click at [528, 204] on link "https://neft-transfer-bucket.s3.amazonaws.com/temp-a24bbf50-3975-446a-f1b3-427f…" at bounding box center [533, 200] width 59 height 6
click at [506, 228] on link "https://neft-transfer-bucket.s3.amazonaws.com/temp-3bb9daae-e95e-1fc7-f25d-0209…" at bounding box center [533, 225] width 59 height 6
click at [532, 252] on link "https://neft-transfer-bucket.s3.amazonaws.com/temp-03123c5e-a1f3-2367-42d6-6917…" at bounding box center [533, 249] width 59 height 6
click at [327, 321] on span "more_horiz" at bounding box center [328, 314] width 10 height 17
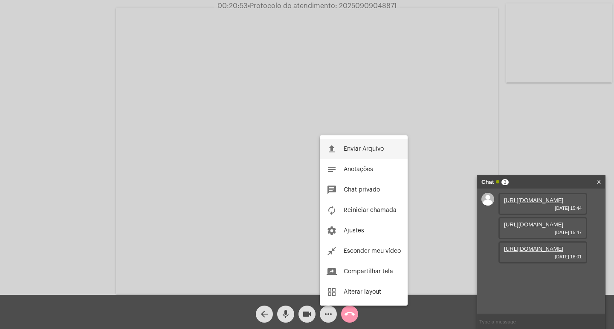
click at [355, 149] on span "Enviar Arquivo" at bounding box center [363, 149] width 40 height 6
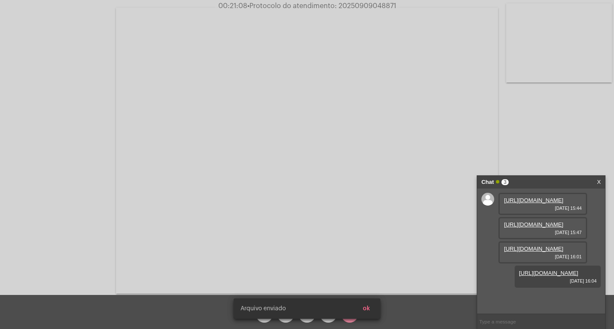
scroll to position [51, 0]
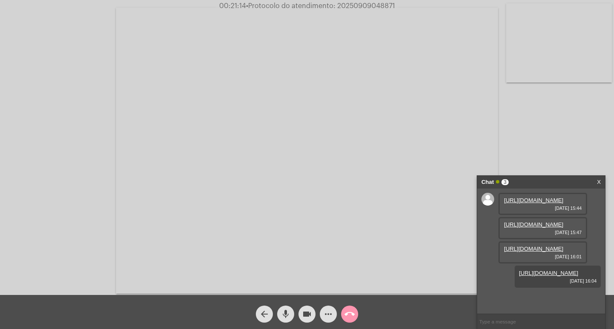
click at [370, 9] on span "• Protocolo do atendimento: 20250909048871" at bounding box center [320, 6] width 149 height 7
copy span "20250909048871"
click at [490, 315] on input "text" at bounding box center [541, 322] width 128 height 15
paste input "20250909048871"
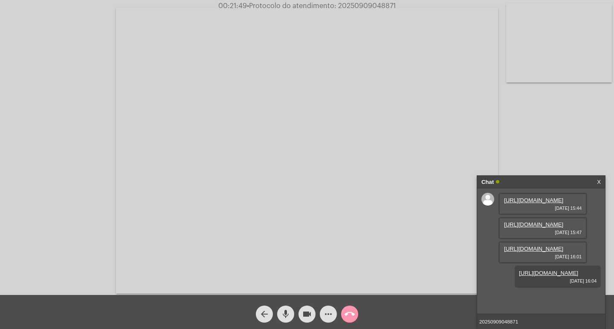
type input "20250909048871"
click at [384, 13] on video at bounding box center [307, 151] width 382 height 286
click at [297, 58] on video at bounding box center [156, 150] width 294 height 220
click at [344, 8] on span "• Protocolo do atendimento: 20250909048871" at bounding box center [321, 6] width 149 height 7
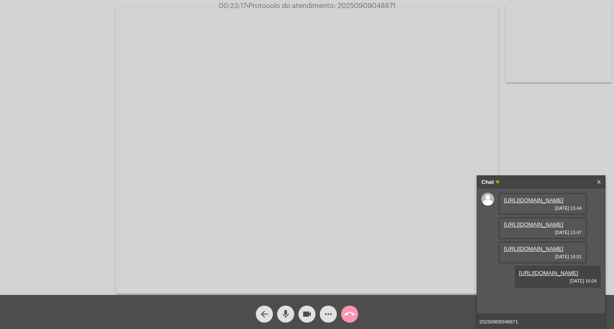
click at [347, 6] on span "• Protocolo do atendimento: 20250909048871" at bounding box center [320, 6] width 149 height 7
copy span "20250909048871"
click at [351, 41] on video at bounding box center [307, 151] width 382 height 286
click at [190, 69] on video at bounding box center [156, 150] width 294 height 220
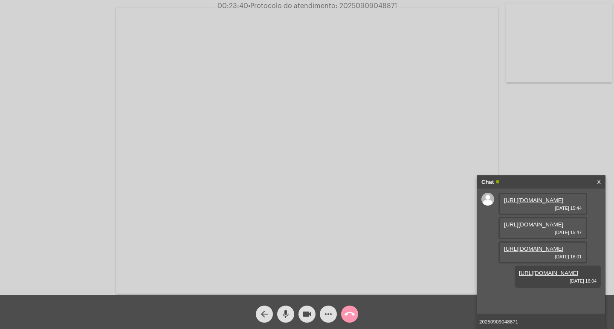
click at [536, 326] on input "20250909048871" at bounding box center [541, 322] width 128 height 15
click at [536, 316] on input "20250909048871" at bounding box center [541, 322] width 128 height 15
click at [313, 315] on button "videocam" at bounding box center [306, 314] width 17 height 17
click at [283, 307] on span "mic" at bounding box center [285, 314] width 10 height 17
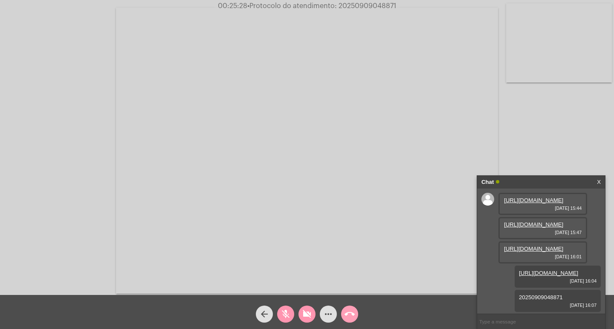
click at [352, 315] on mat-icon "call_end" at bounding box center [349, 314] width 10 height 10
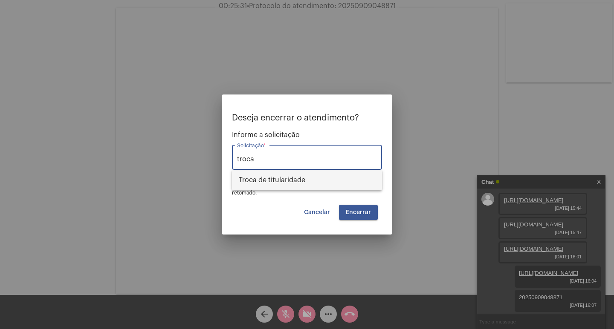
click at [312, 171] on span "Troca de titularidade" at bounding box center [307, 180] width 136 height 20
type input "Troca de titularidade"
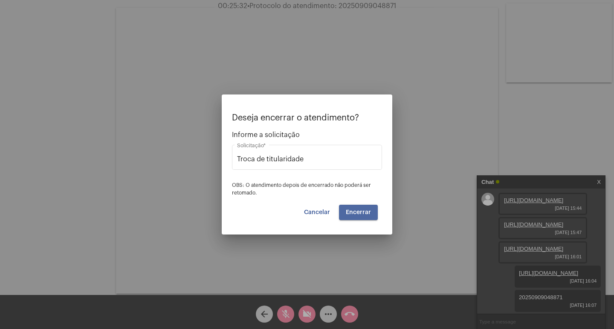
click at [374, 214] on button "Encerrar" at bounding box center [358, 212] width 39 height 15
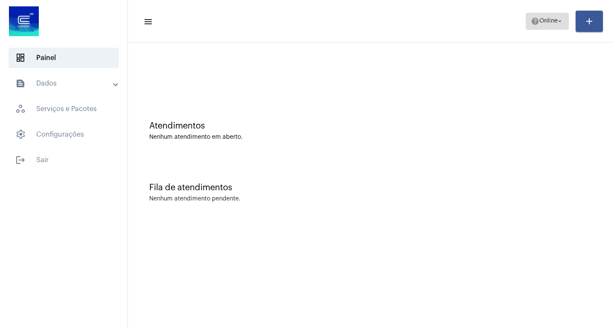
click at [542, 26] on span "help Online arrow_drop_down" at bounding box center [547, 20] width 33 height 15
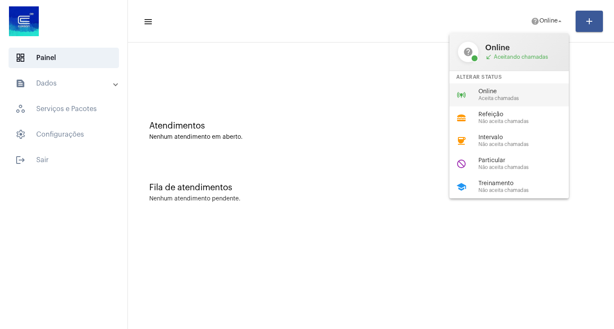
click at [523, 94] on span "Online" at bounding box center [526, 92] width 97 height 6
